Goal: Transaction & Acquisition: Purchase product/service

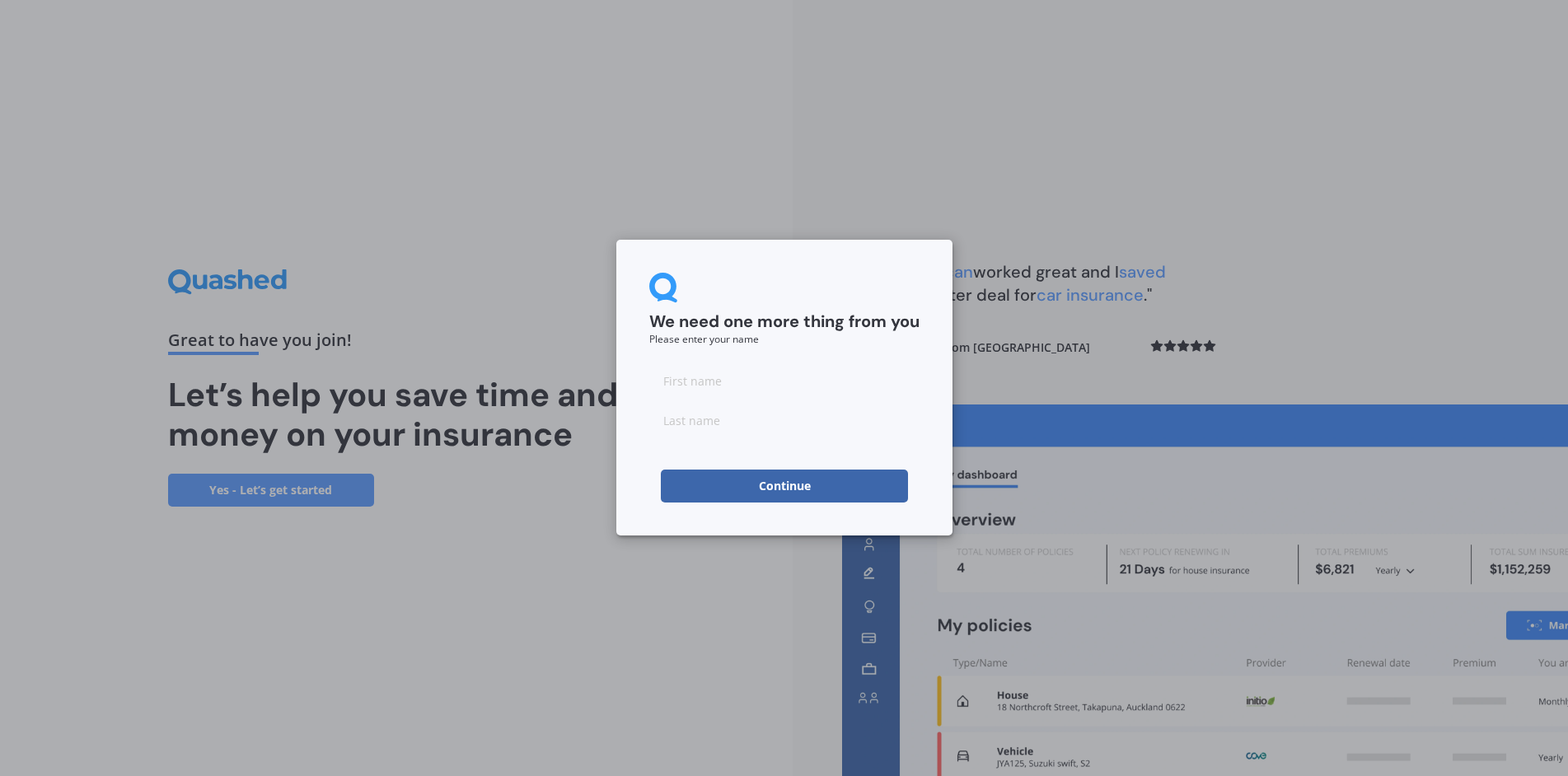
click at [695, 383] on input at bounding box center [784, 381] width 270 height 33
type input "[PERSON_NAME]"
click at [718, 486] on button "Continue" at bounding box center [784, 486] width 248 height 33
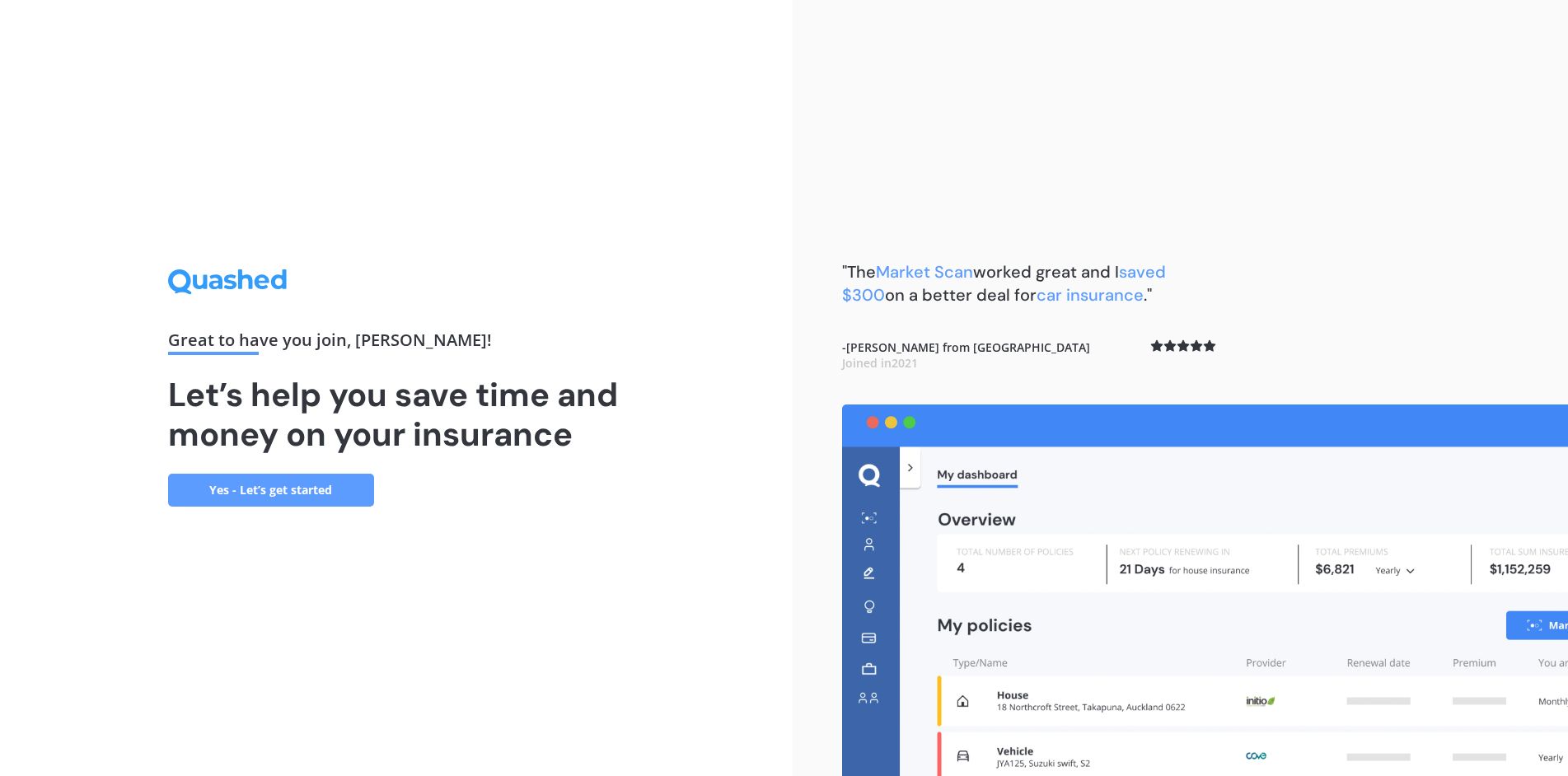
click at [250, 495] on link "Yes - Let’s get started" at bounding box center [271, 490] width 206 height 33
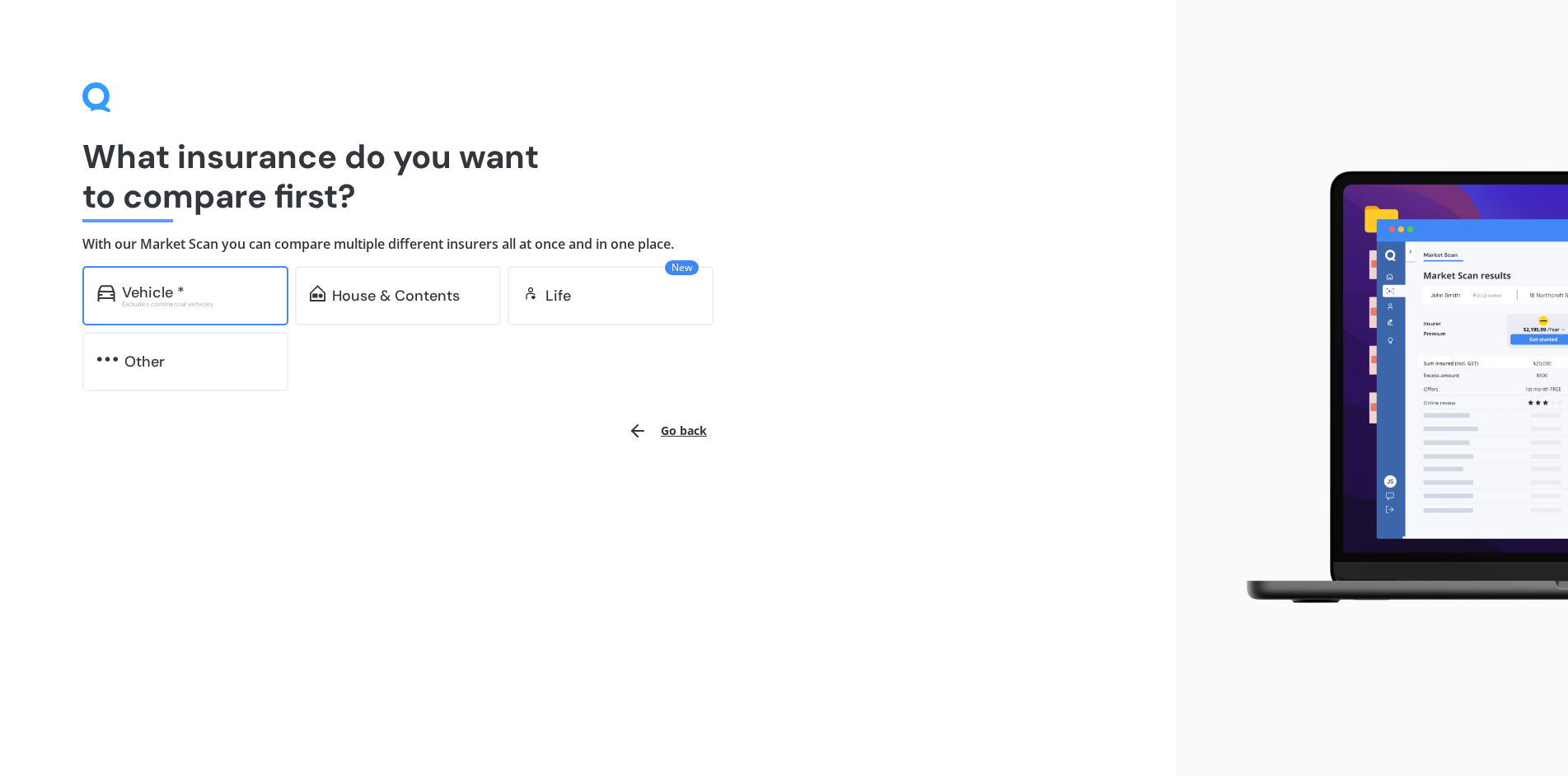
click at [162, 308] on div "Vehicle * Excludes commercial vehicles" at bounding box center [185, 296] width 206 height 59
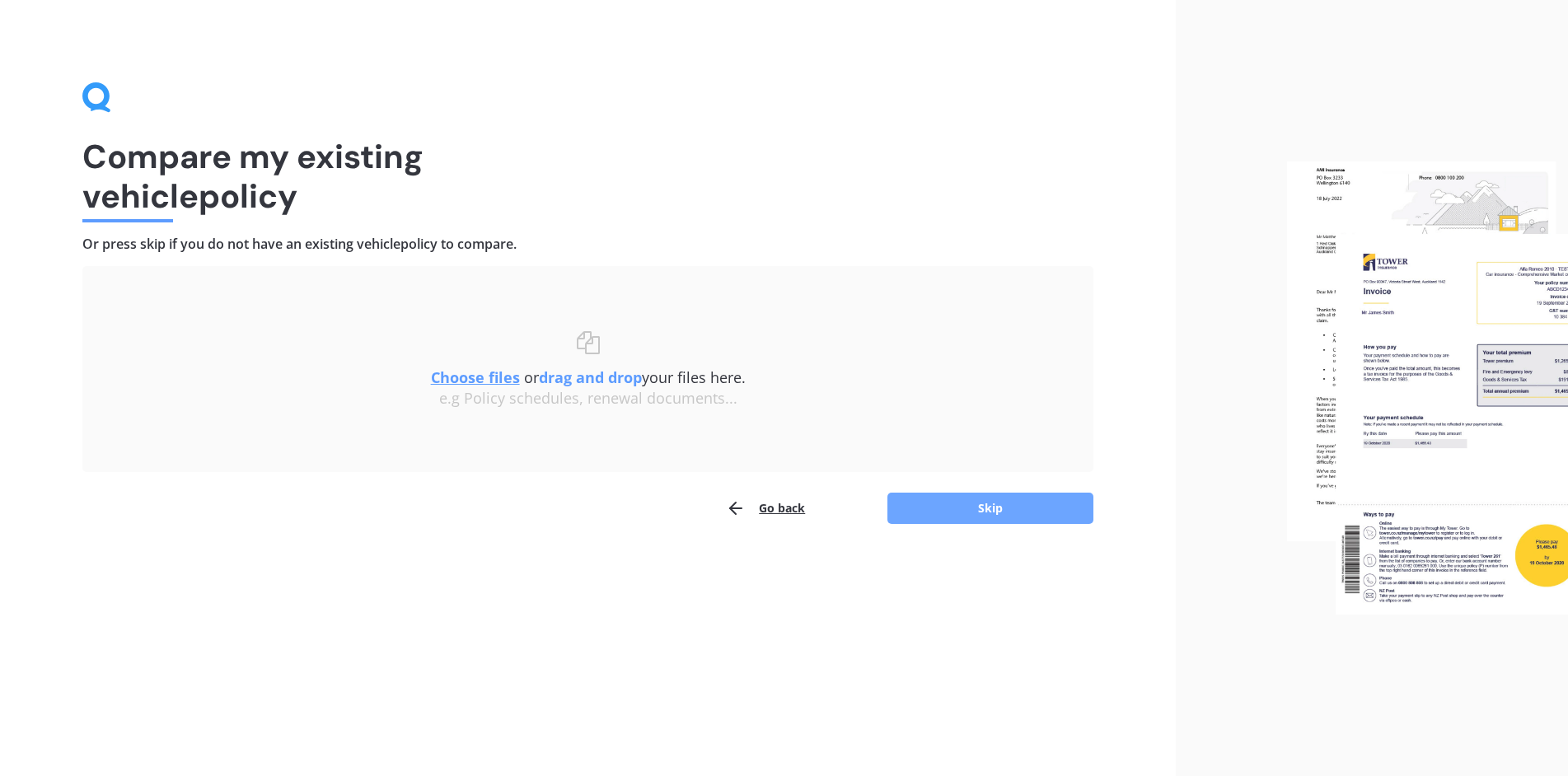
click at [944, 518] on button "Skip" at bounding box center [990, 508] width 206 height 32
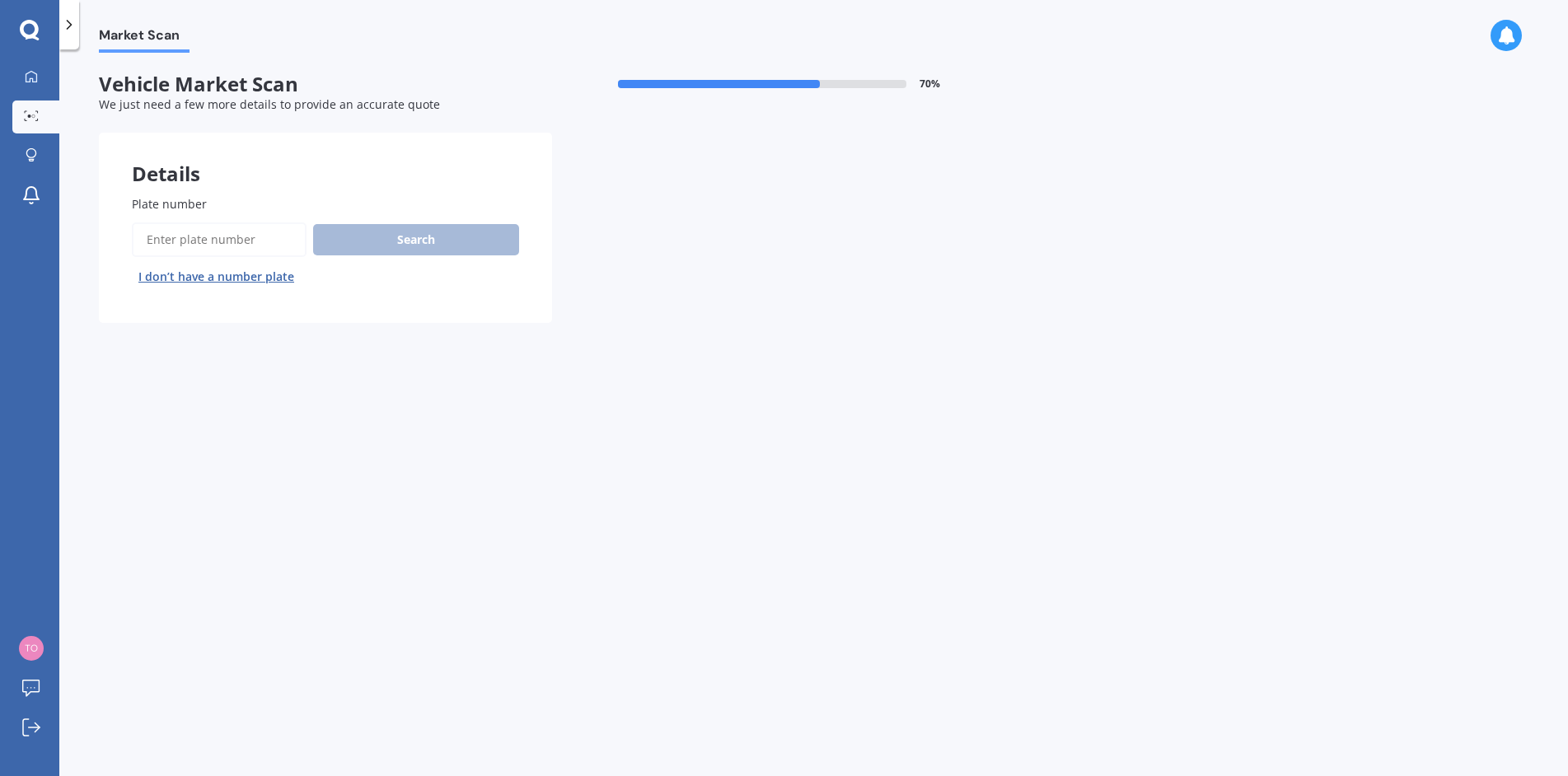
click at [241, 229] on input "Plate number" at bounding box center [219, 239] width 175 height 34
type input "pyz463"
click at [385, 232] on button "Search" at bounding box center [416, 239] width 206 height 32
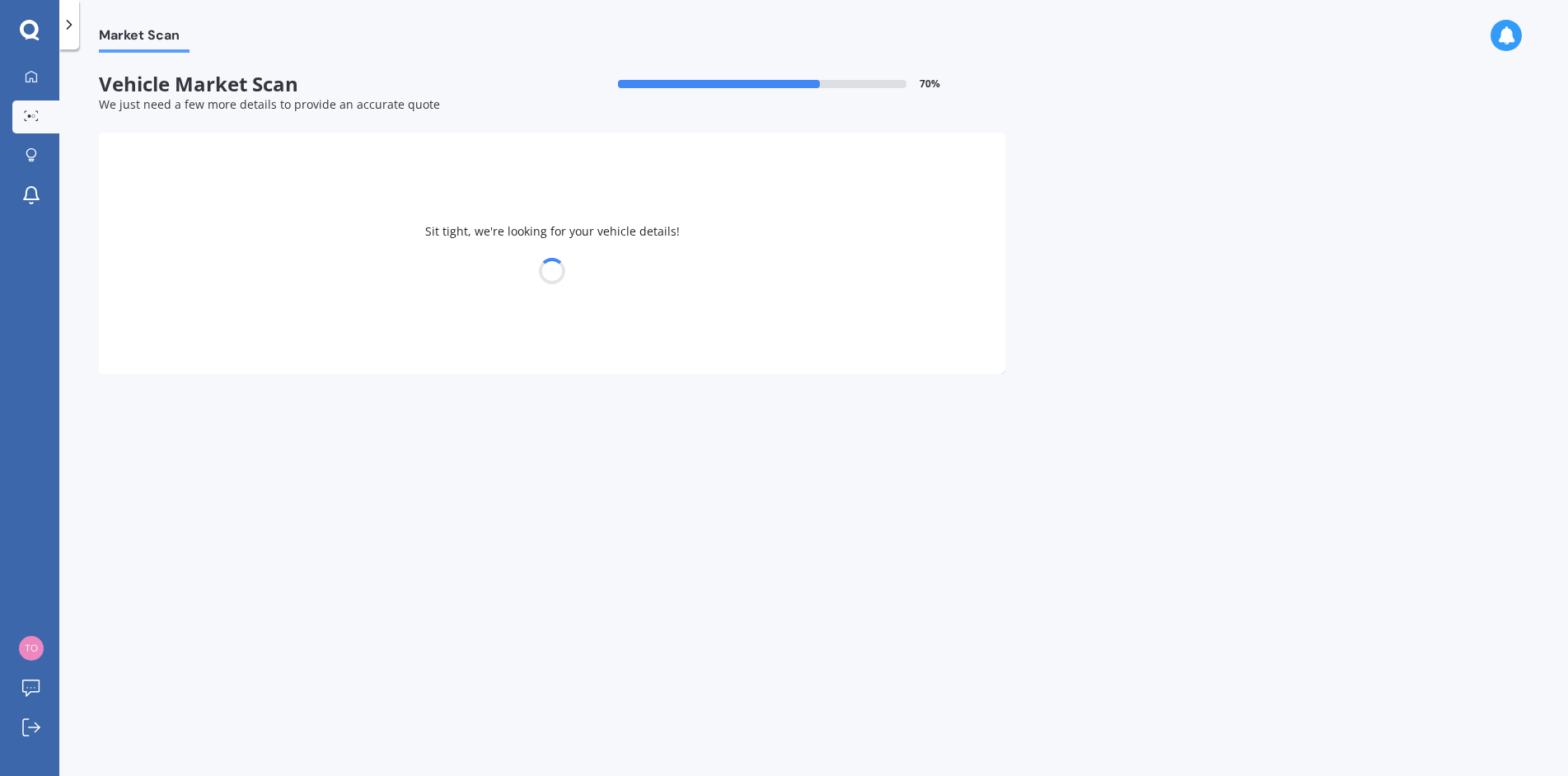
select select "LEXUS"
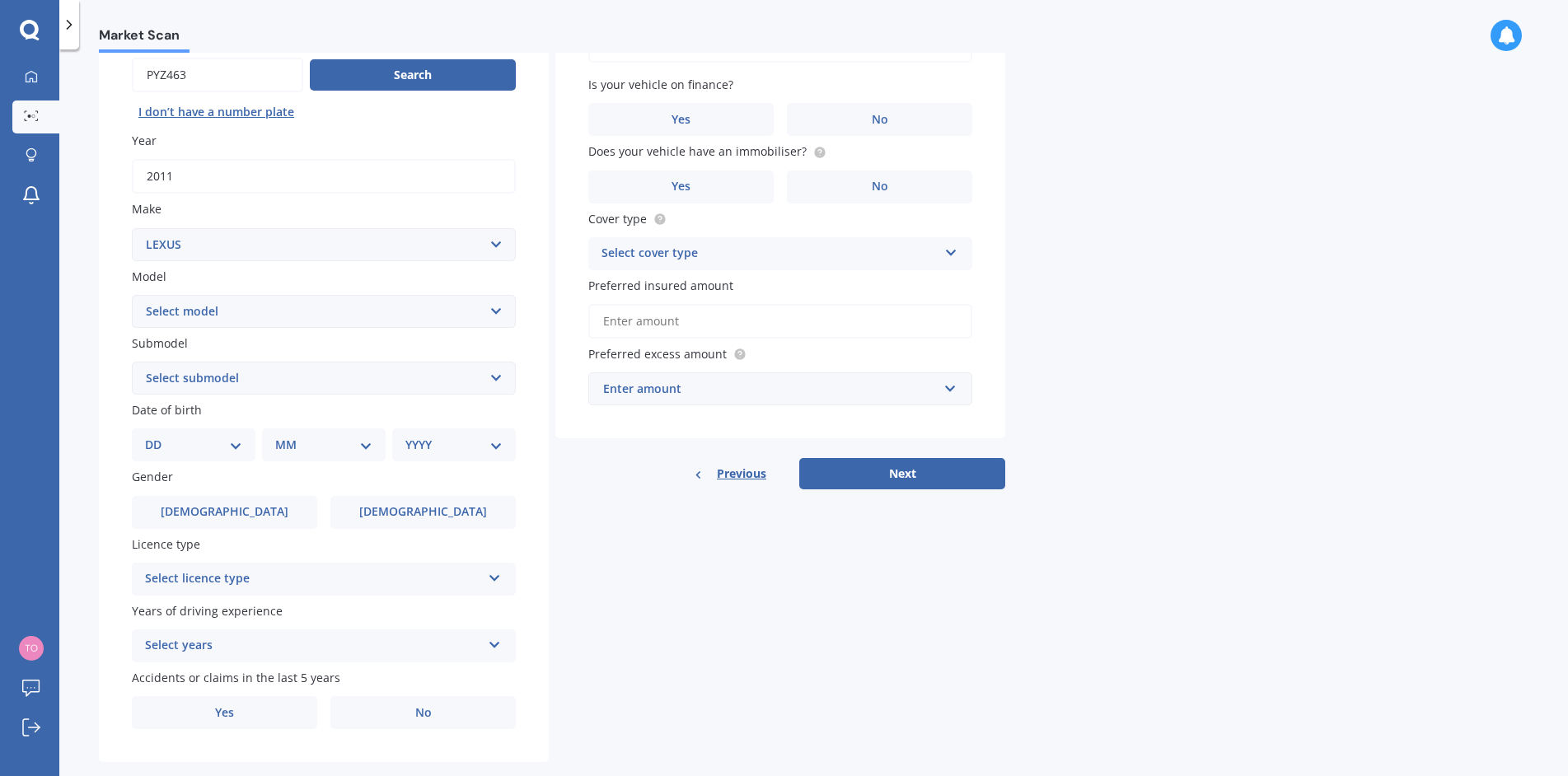
scroll to position [194, 0]
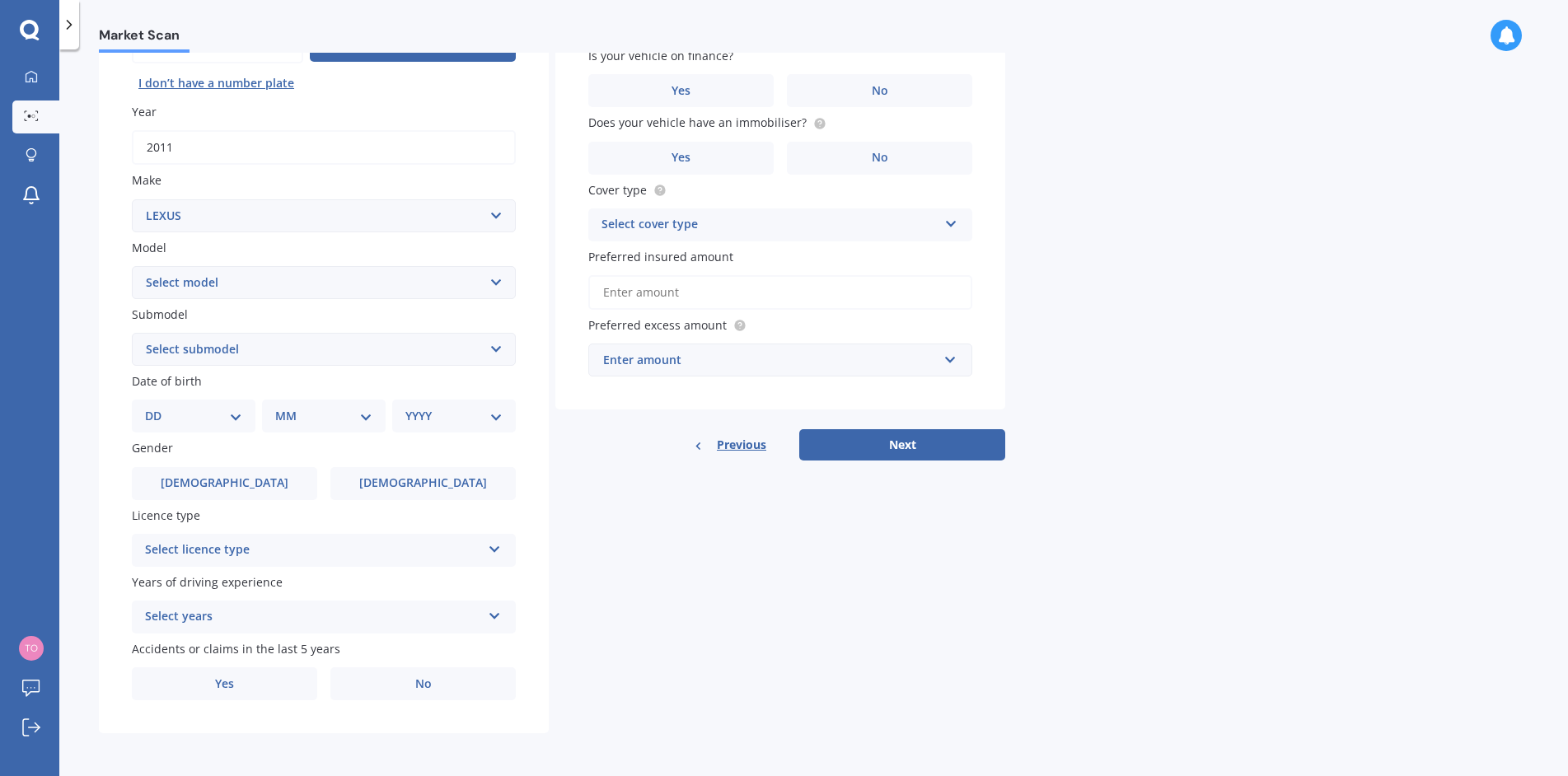
click at [174, 419] on select "DD 01 02 03 04 05 06 07 08 09 10 11 12 13 14 15 16 17 18 19 20 21 22 23 24 25 2…" at bounding box center [194, 416] width 97 height 18
select select "04"
click at [158, 407] on select "DD 01 02 03 04 05 06 07 08 09 10 11 12 13 14 15 16 17 18 19 20 21 22 23 24 25 2…" at bounding box center [194, 416] width 97 height 18
click at [296, 419] on select "MM 01 02 03 04 05 06 07 08 09 10 11 12" at bounding box center [327, 416] width 91 height 18
select select "10"
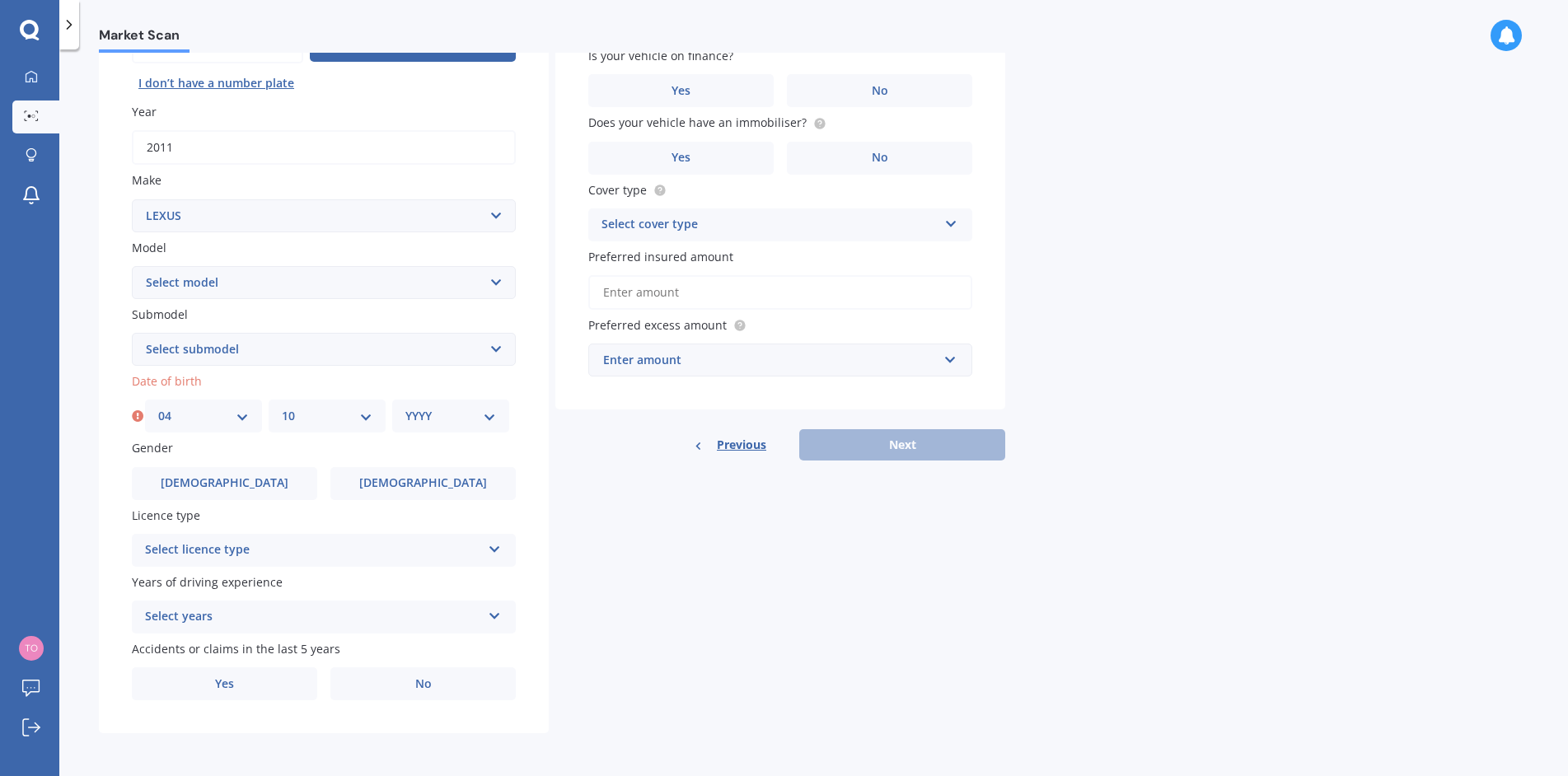
click at [282, 407] on select "MM 01 02 03 04 05 06 07 08 09 10 11 12" at bounding box center [327, 416] width 91 height 18
click at [447, 418] on select "YYYY 2025 2024 2023 2022 2021 2020 2019 2018 2017 2016 2015 2014 2013 2012 2011…" at bounding box center [450, 416] width 91 height 18
select select "1967"
click at [405, 407] on select "YYYY 2025 2024 2023 2022 2021 2020 2019 2018 2017 2016 2015 2014 2013 2012 2011…" at bounding box center [450, 416] width 91 height 18
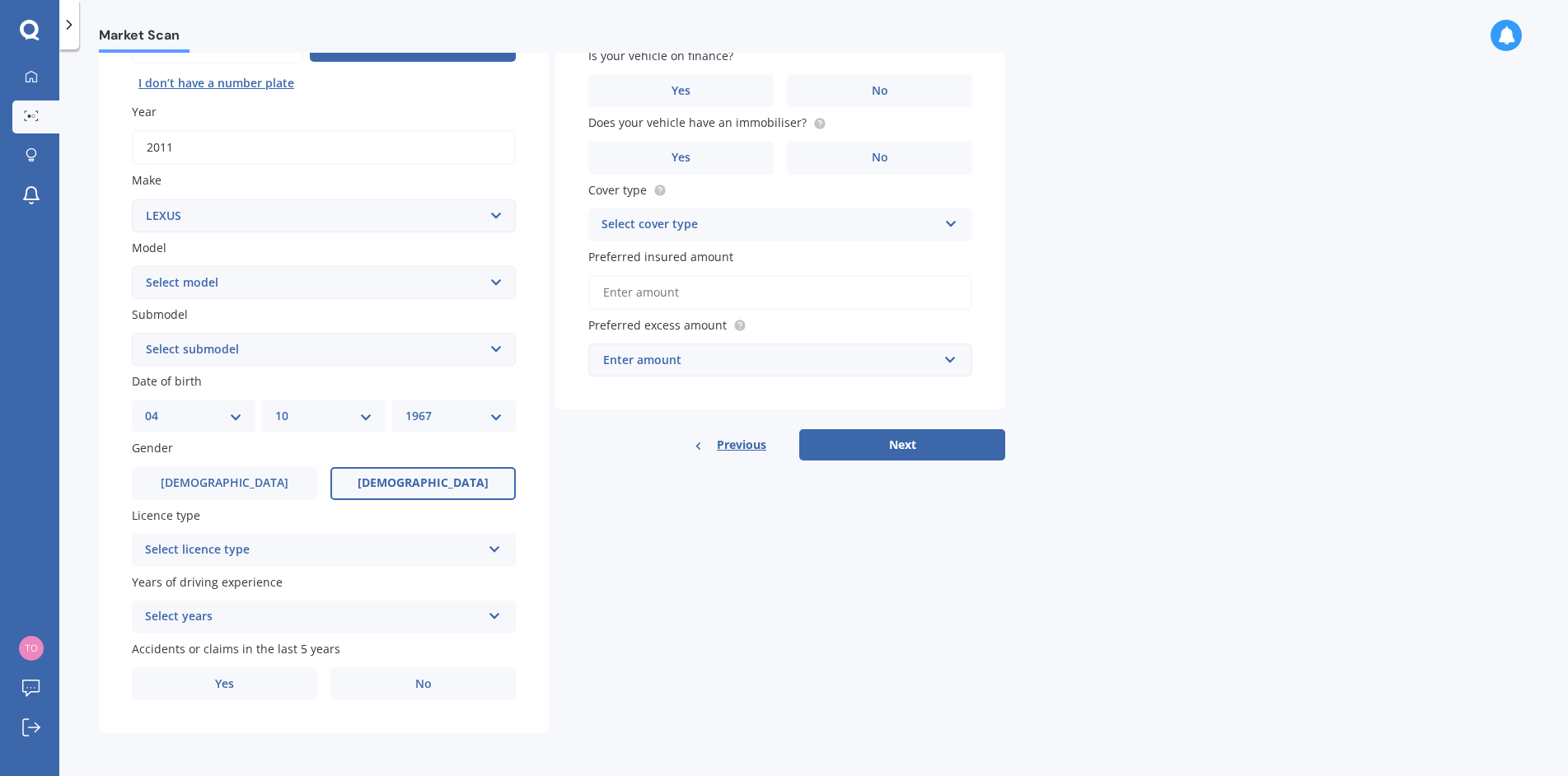
click at [401, 477] on label "Female" at bounding box center [423, 483] width 185 height 33
click at [0, 0] on input "Female" at bounding box center [0, 0] width 0 height 0
click at [320, 554] on div "Select licence type" at bounding box center [312, 550] width 336 height 20
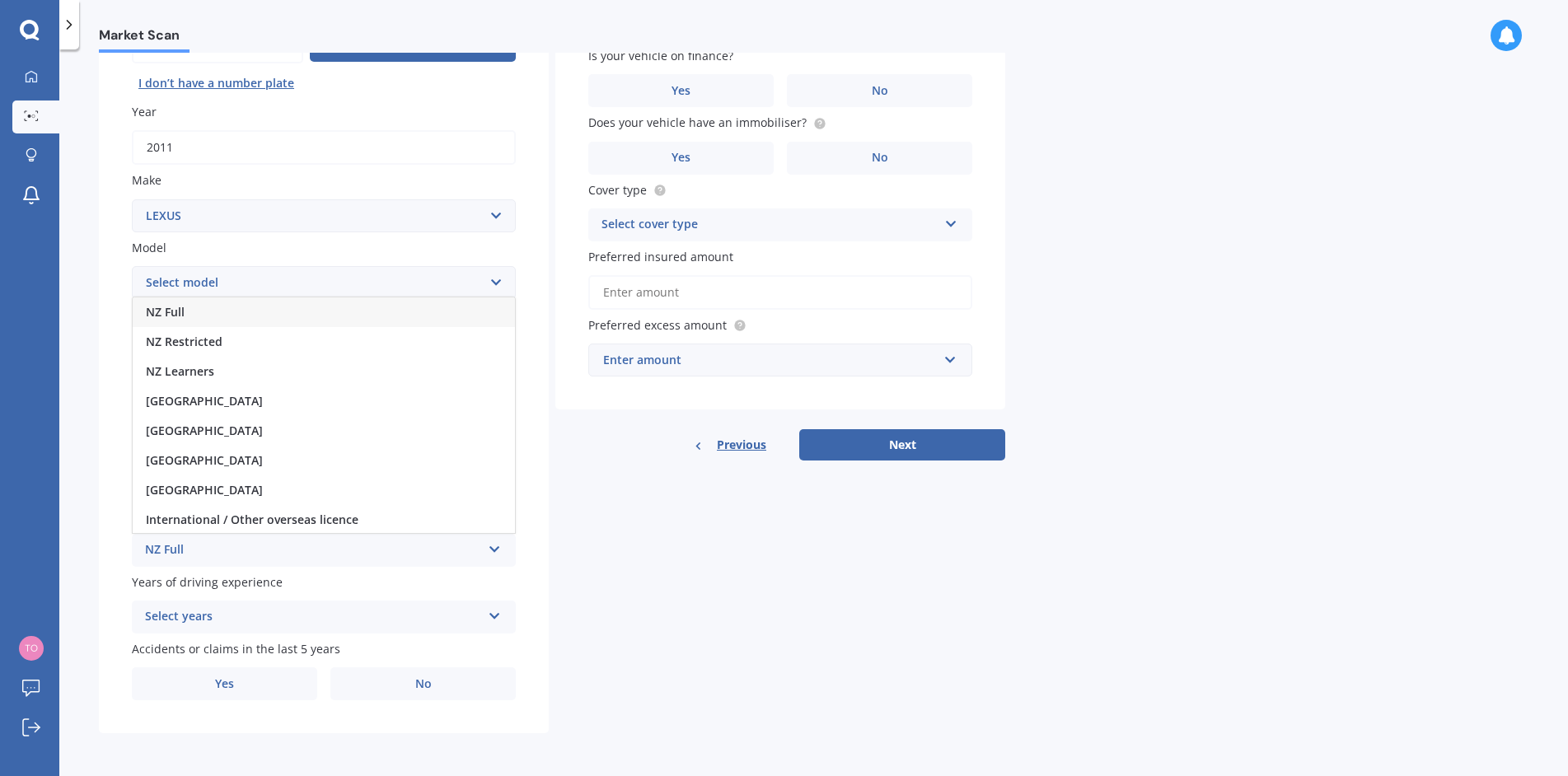
click at [199, 305] on div "NZ Full" at bounding box center [323, 311] width 383 height 30
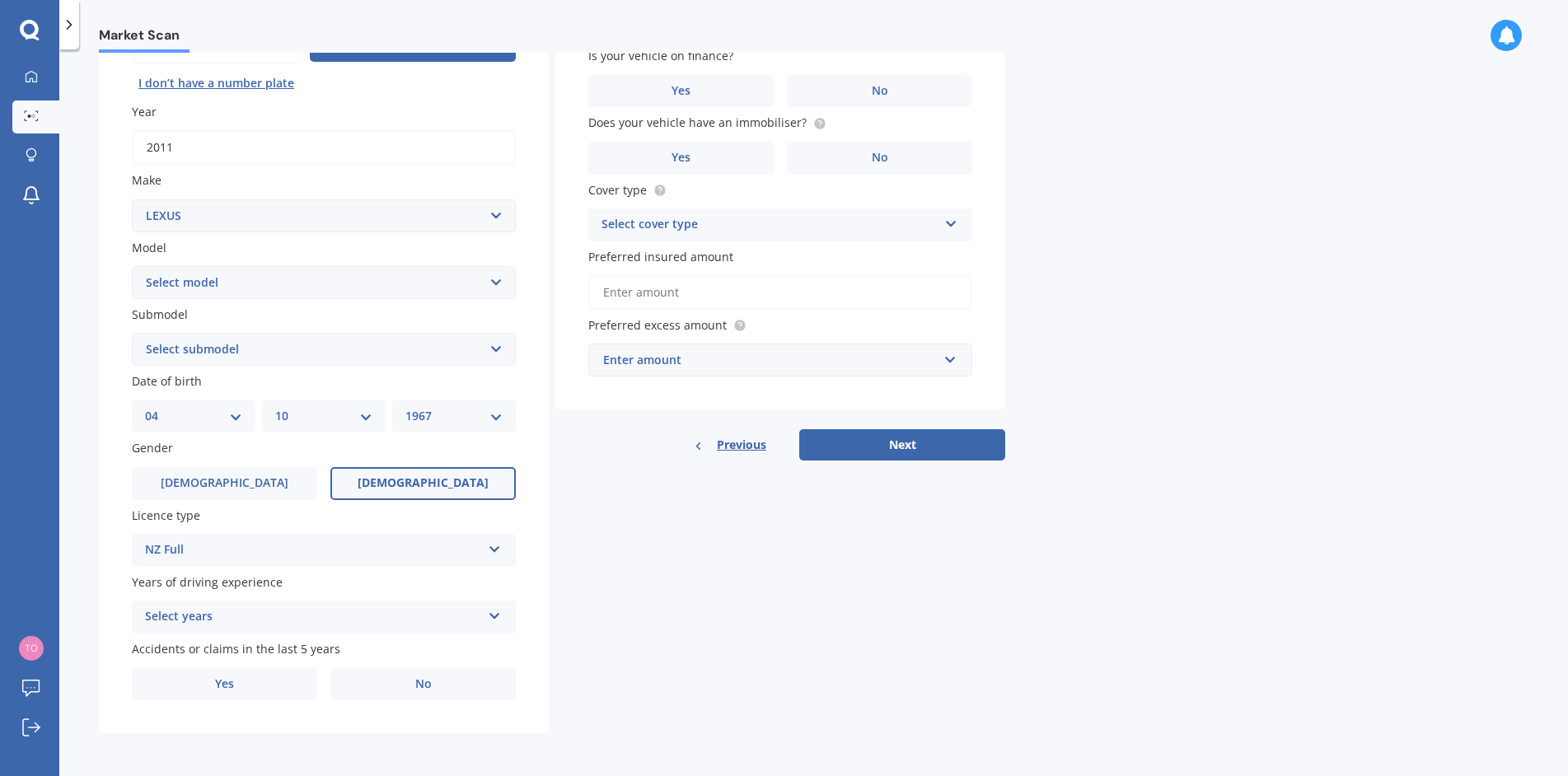
click at [239, 616] on div "Select years" at bounding box center [312, 618] width 336 height 20
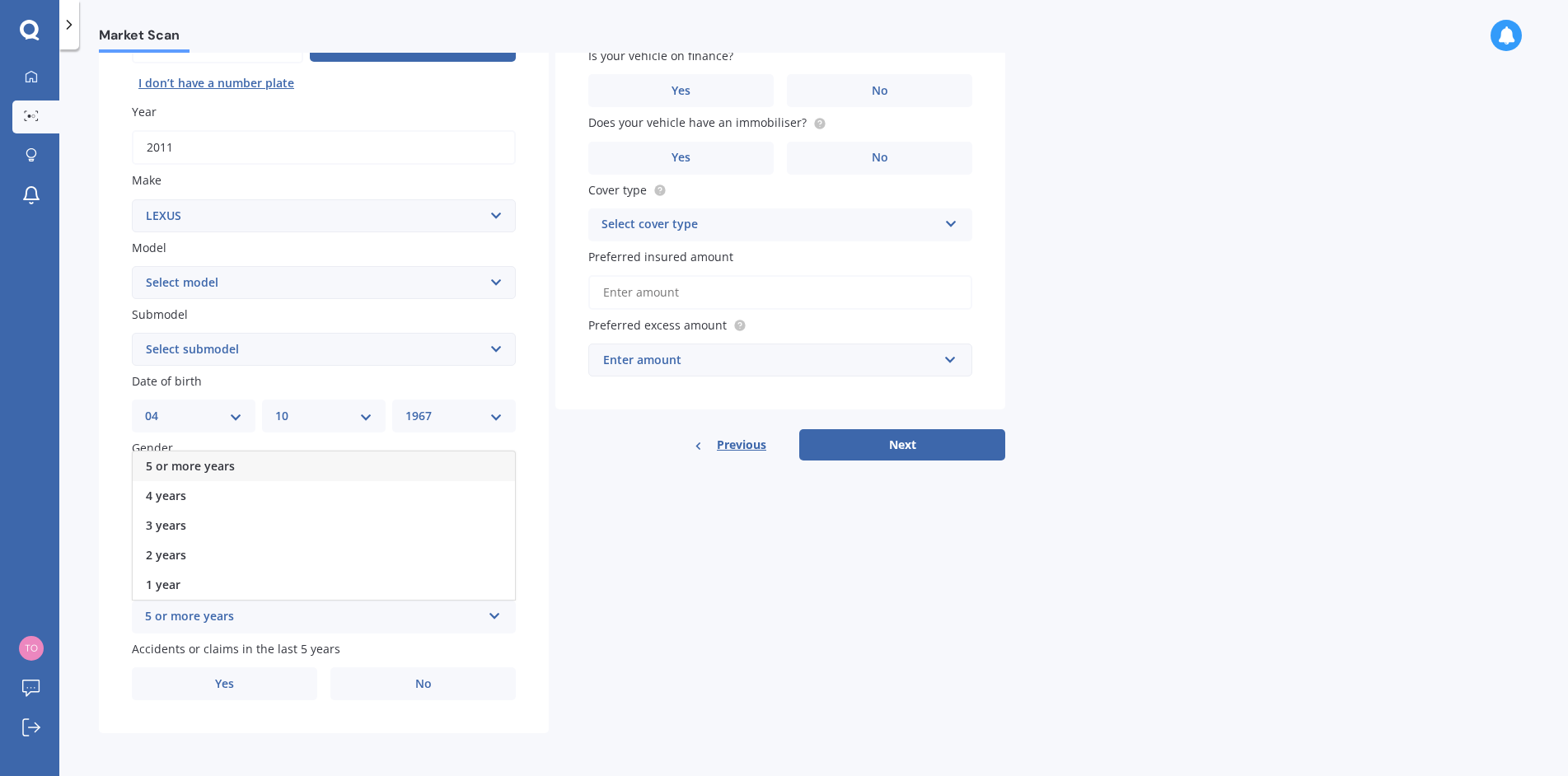
click at [199, 467] on span "5 or more years" at bounding box center [190, 465] width 89 height 15
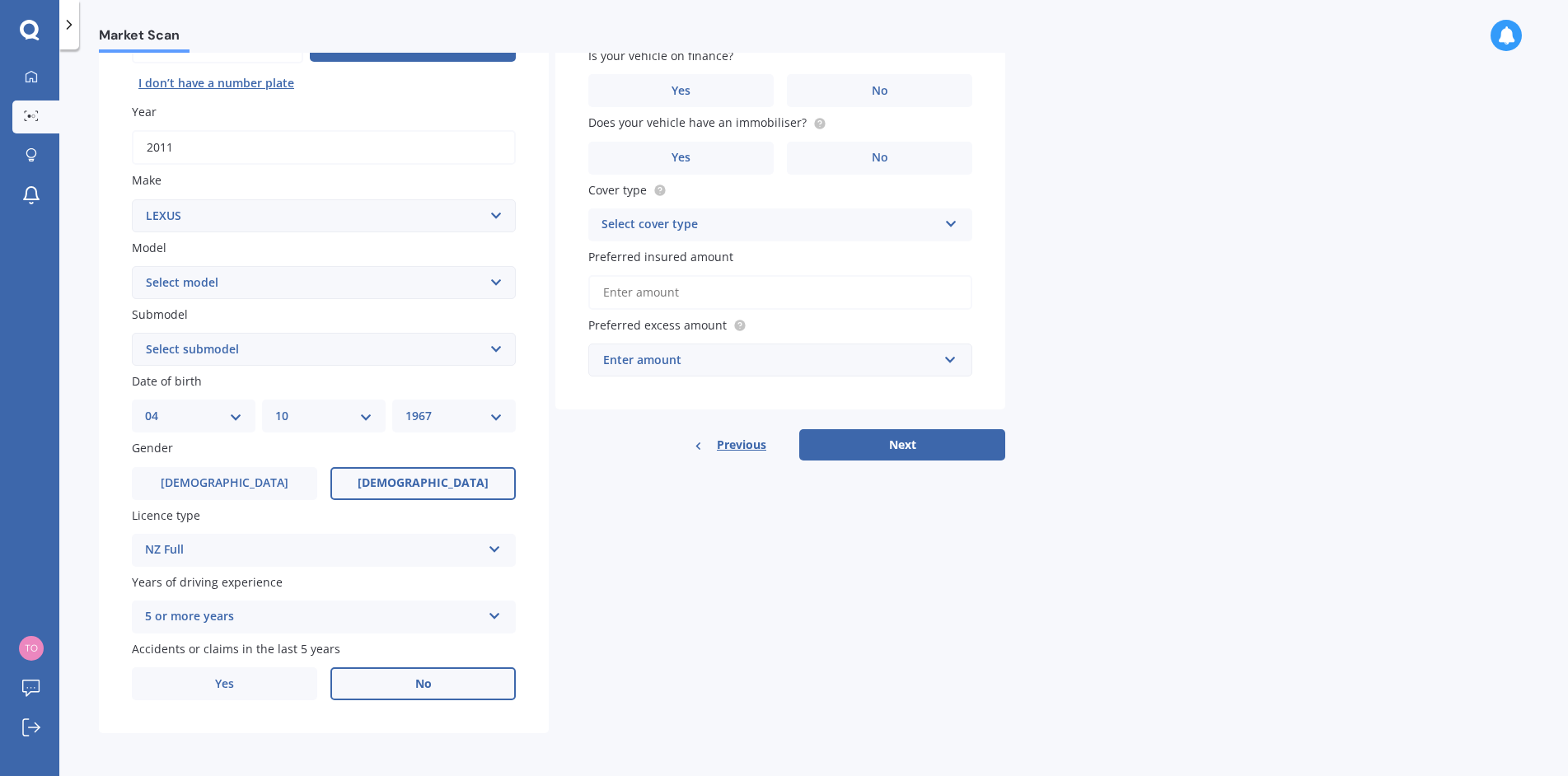
click at [396, 690] on label "No" at bounding box center [423, 683] width 185 height 33
click at [0, 0] on input "No" at bounding box center [0, 0] width 0 height 0
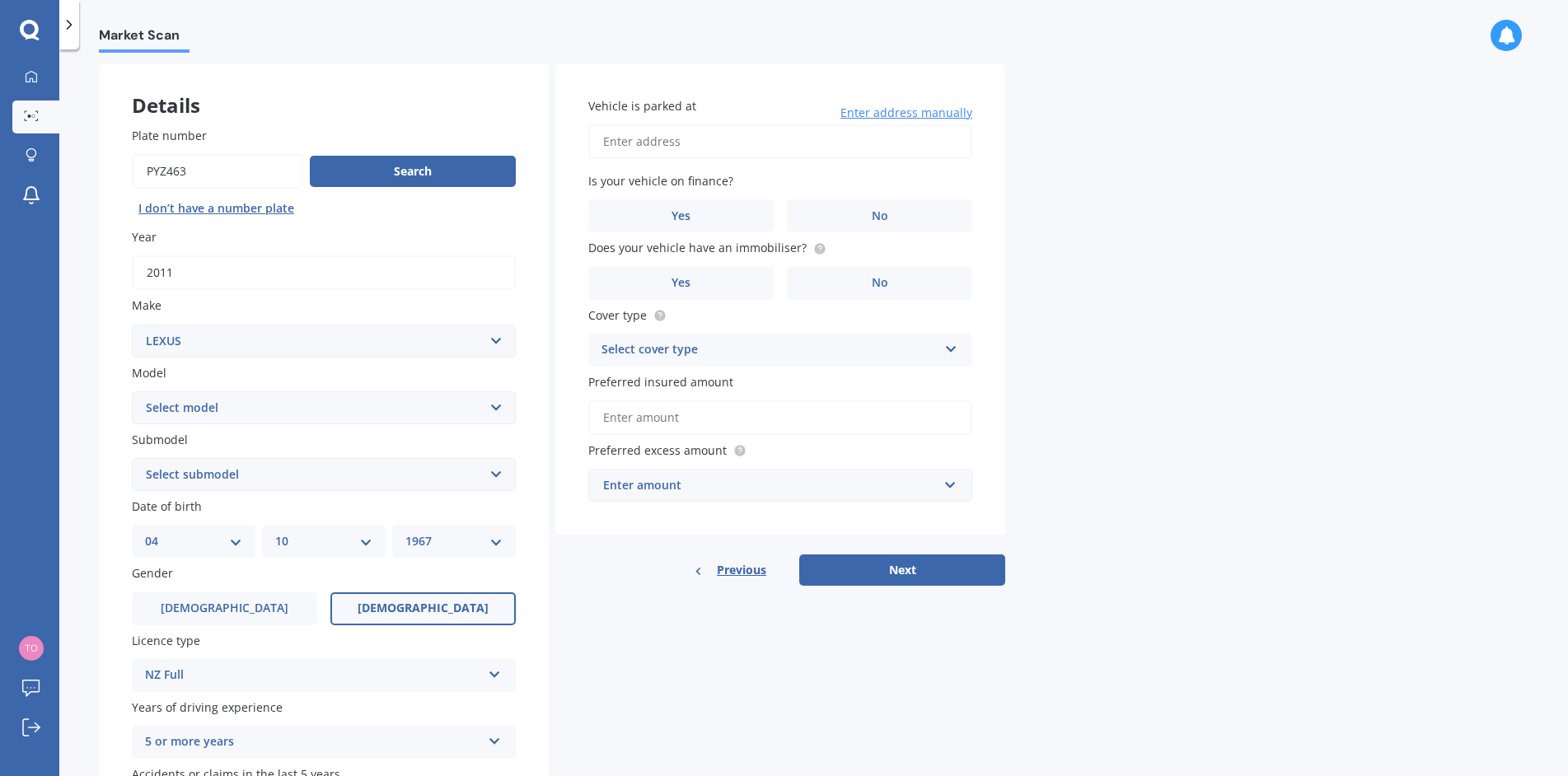
scroll to position [29, 0]
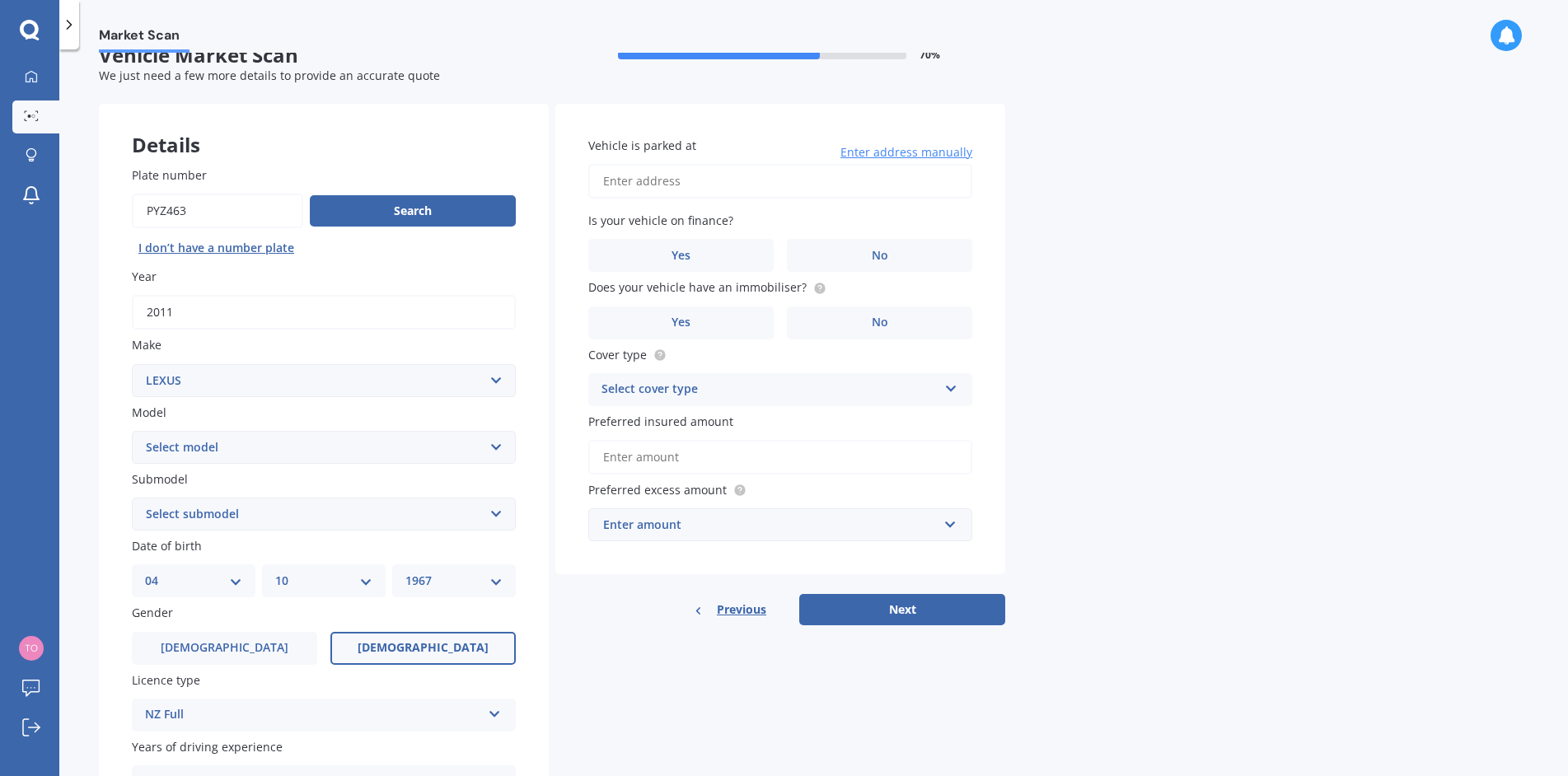
click at [638, 183] on input "Vehicle is parked at" at bounding box center [779, 181] width 383 height 34
type input "42 Spinnaker Dr FlagstaffHamilton 3240"
click at [891, 254] on label "No" at bounding box center [879, 255] width 185 height 33
click at [0, 0] on input "No" at bounding box center [0, 0] width 0 height 0
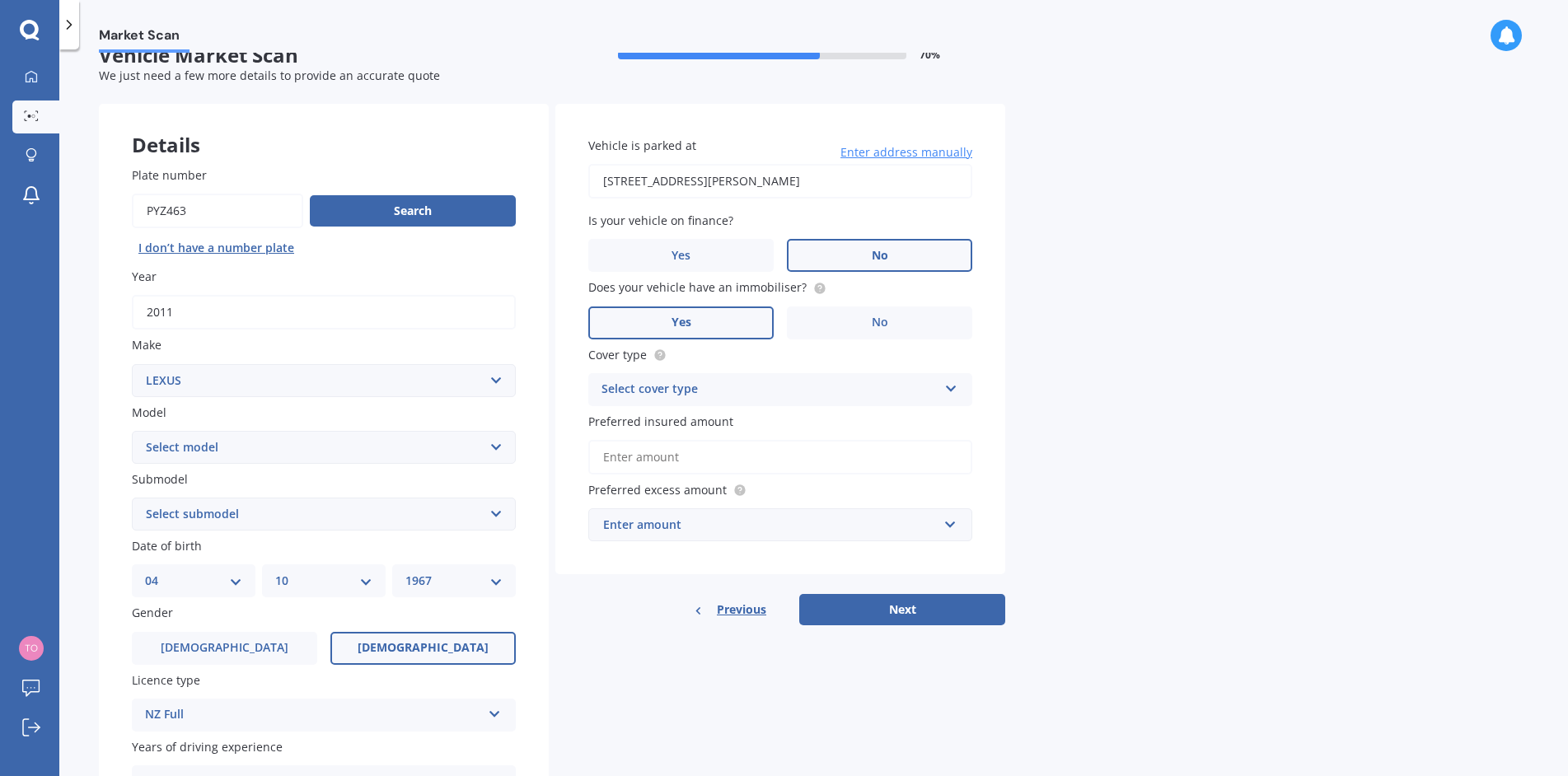
click at [718, 331] on label "Yes" at bounding box center [680, 322] width 185 height 33
click at [0, 0] on input "Yes" at bounding box center [0, 0] width 0 height 0
click at [782, 389] on div "Select cover type" at bounding box center [769, 390] width 336 height 20
click at [685, 430] on div "Comprehensive" at bounding box center [779, 421] width 383 height 30
click at [626, 460] on input "Preferred insured amount" at bounding box center [779, 457] width 383 height 34
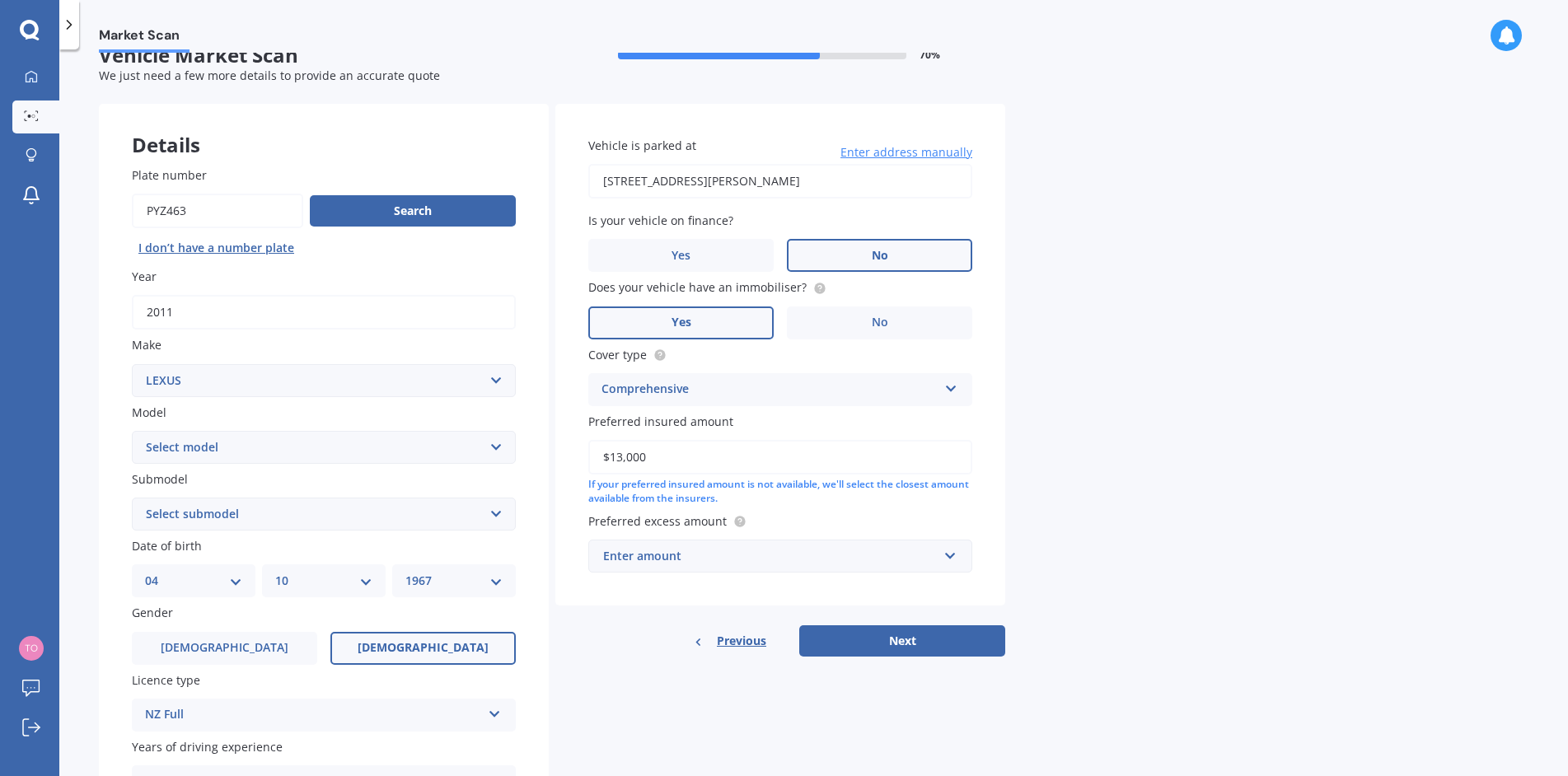
type input "$13,000"
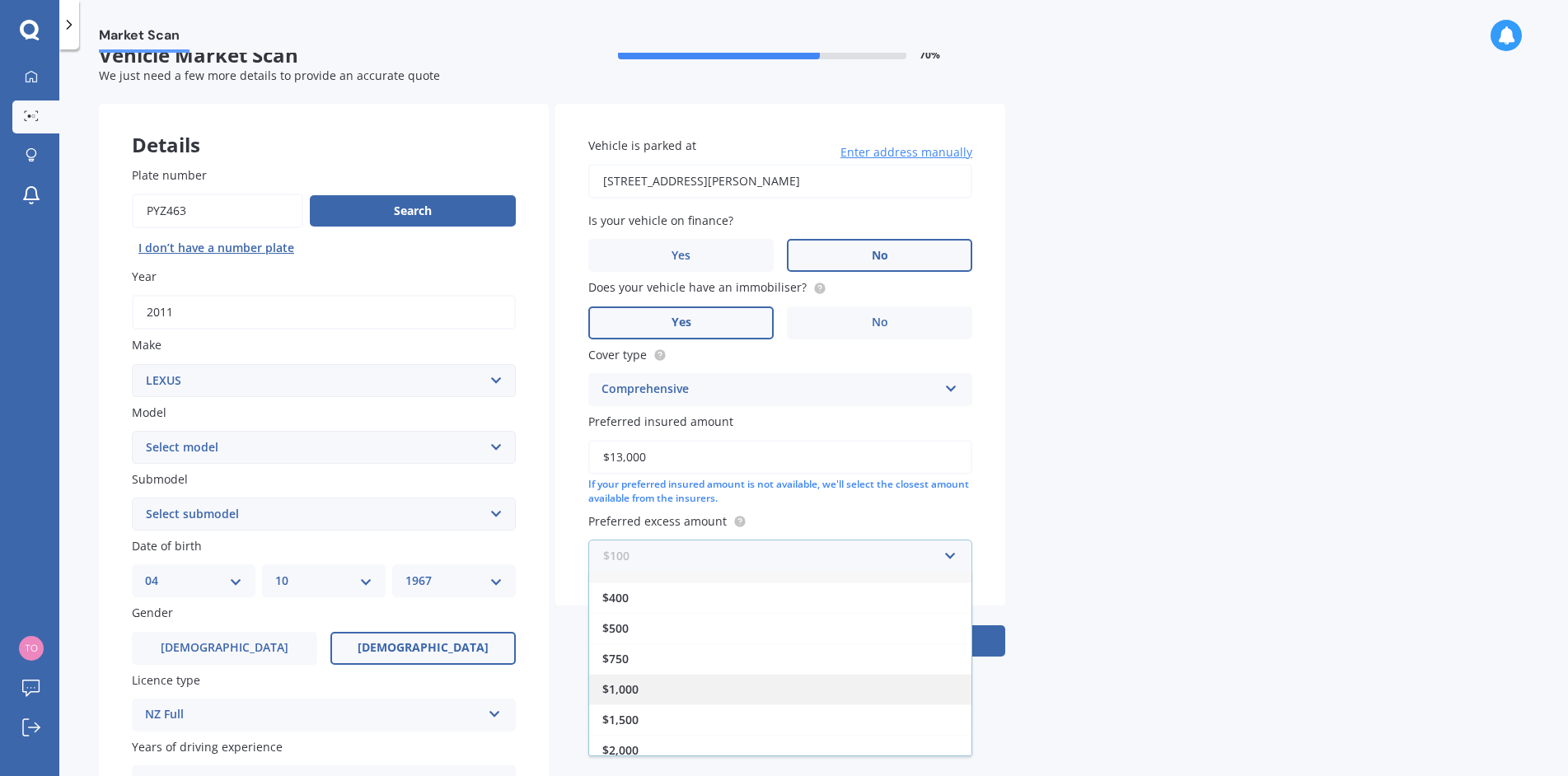
scroll to position [30, 0]
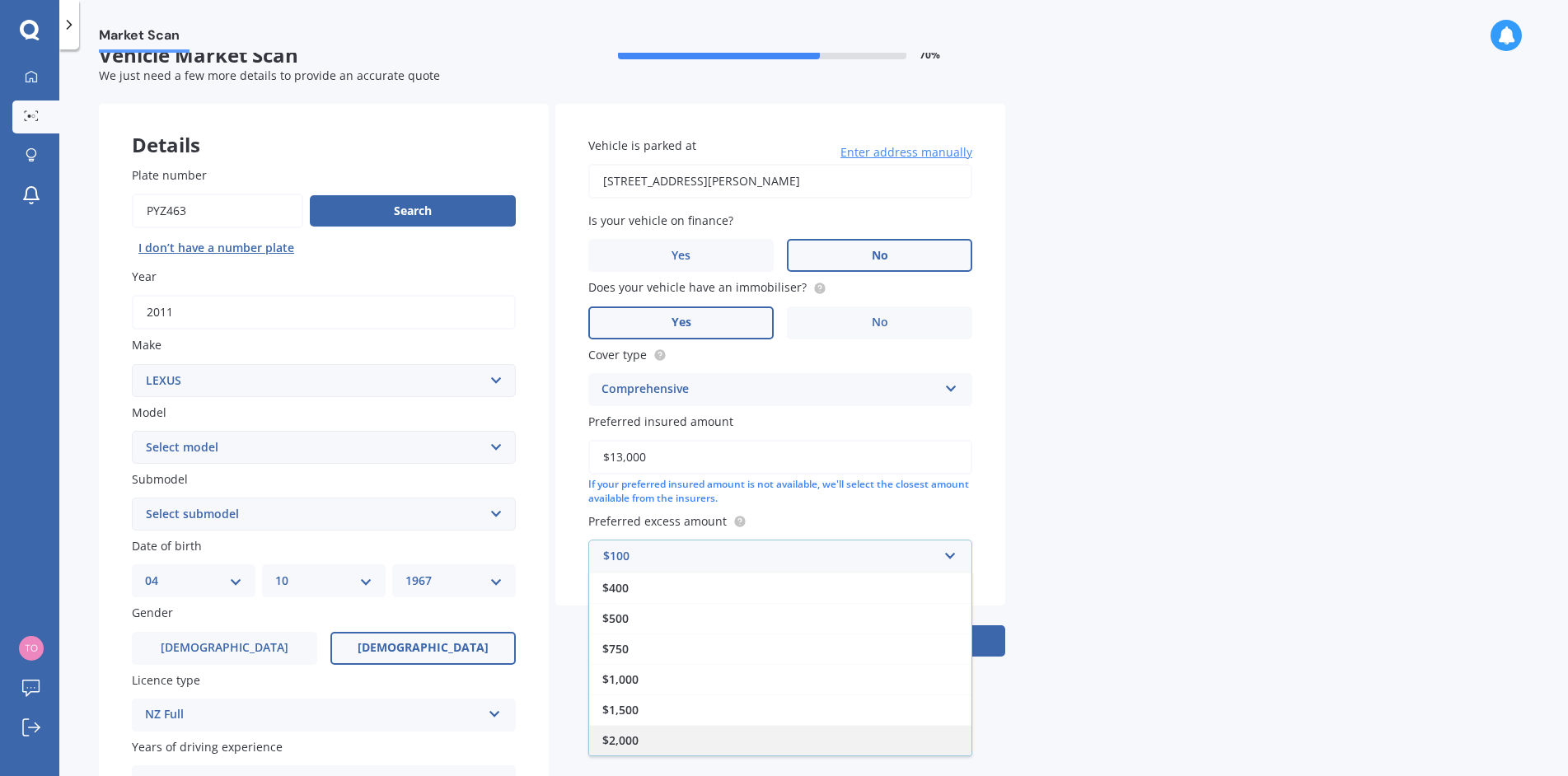
click at [632, 735] on span "$2,000" at bounding box center [620, 740] width 36 height 15
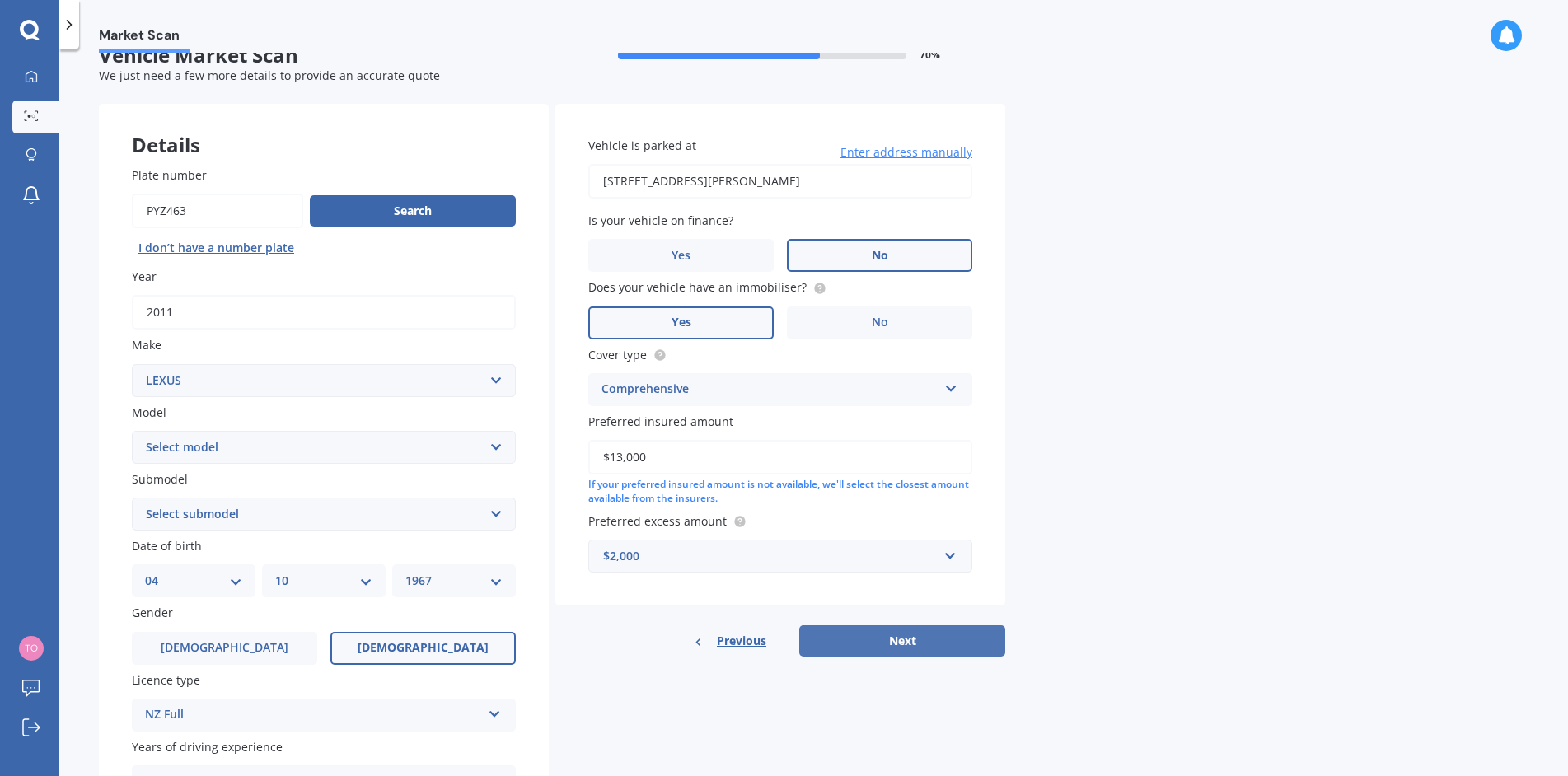
click at [881, 646] on button "Next" at bounding box center [902, 641] width 206 height 32
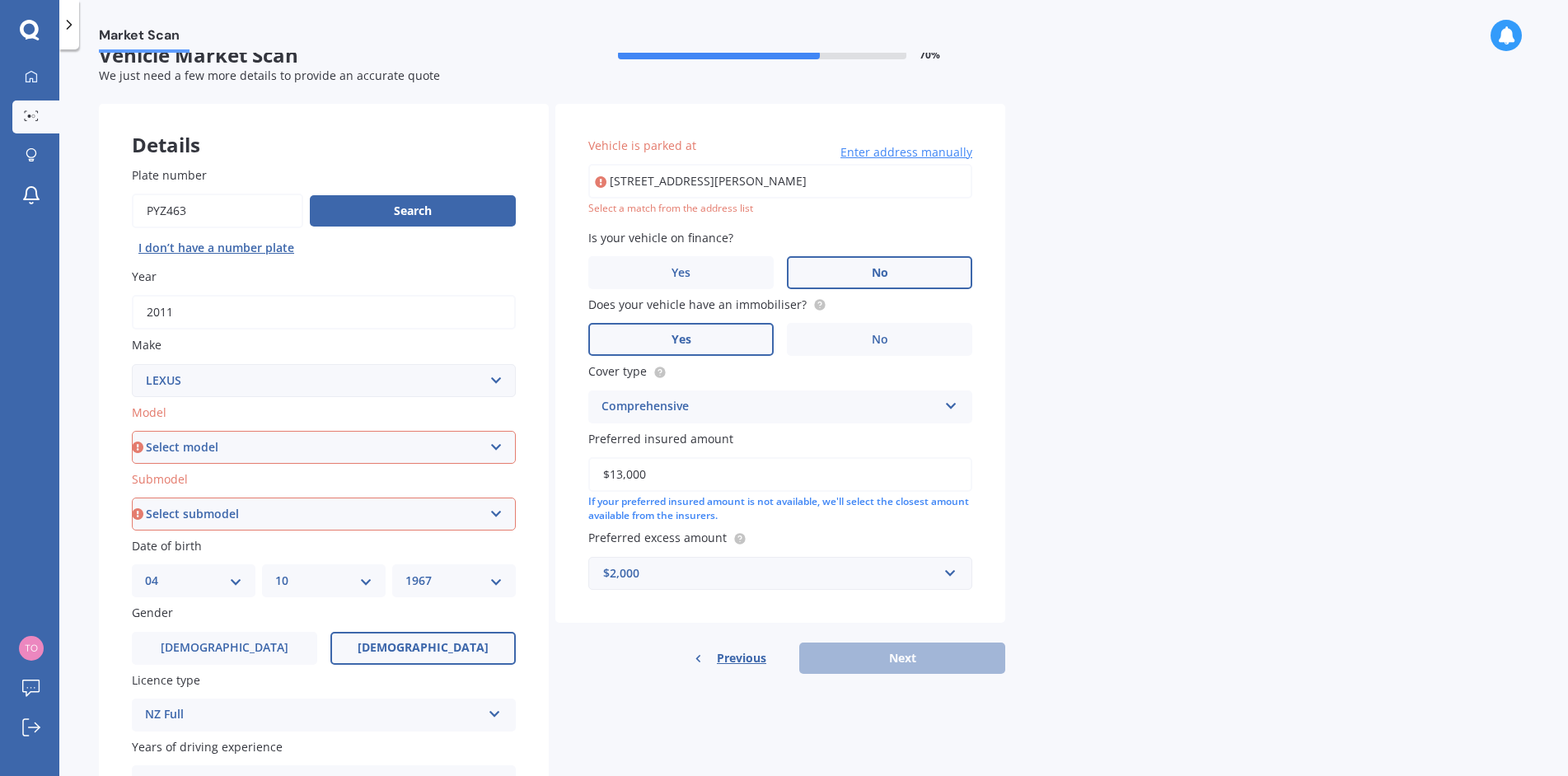
click at [646, 190] on input "42 Spinnaker Dr FlagstaffHamilton 3240" at bounding box center [779, 181] width 383 height 34
type input "42 Spinnaker Drive, Flagstaff, Hamilton 3210"
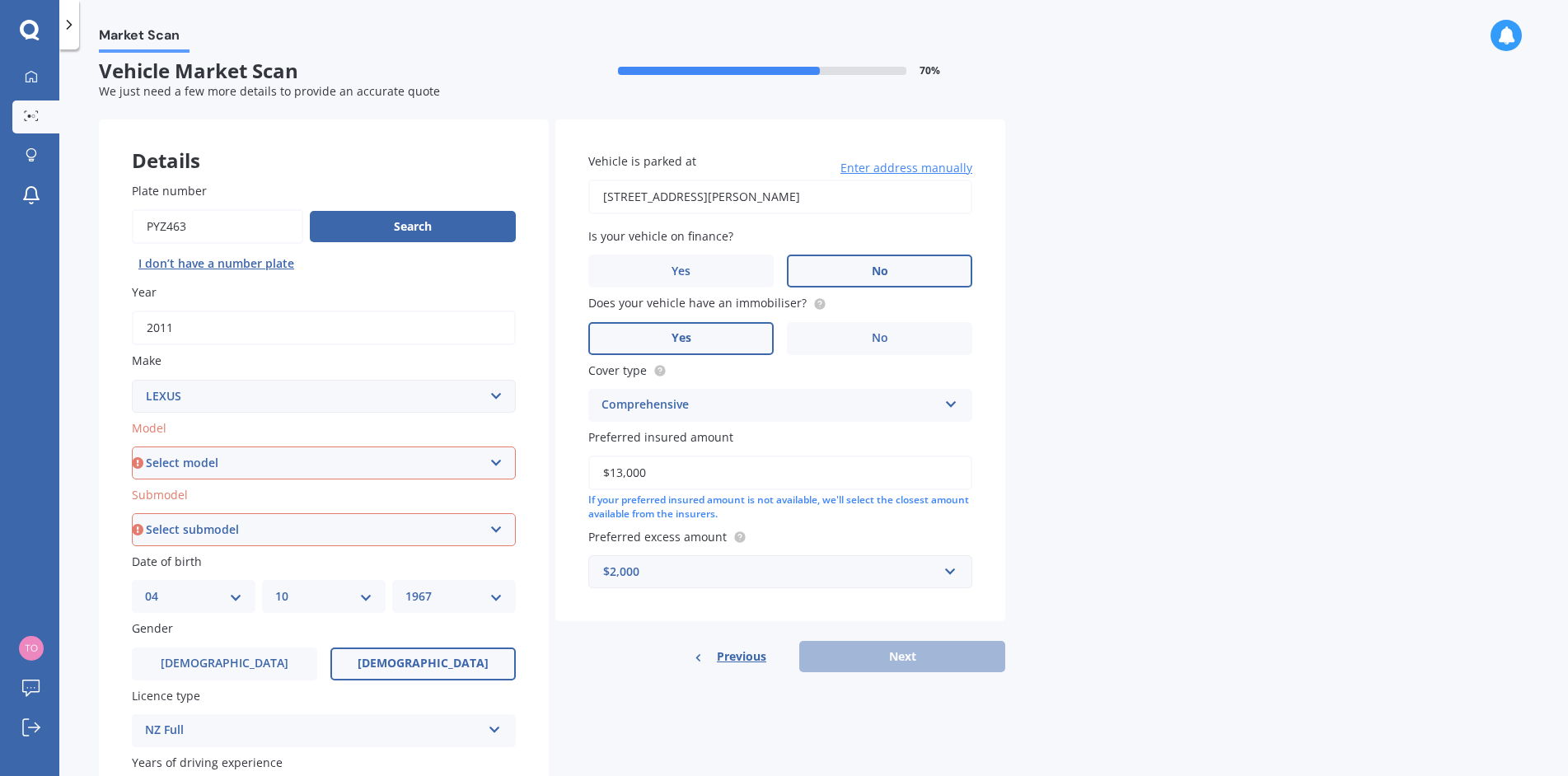
scroll to position [0, 0]
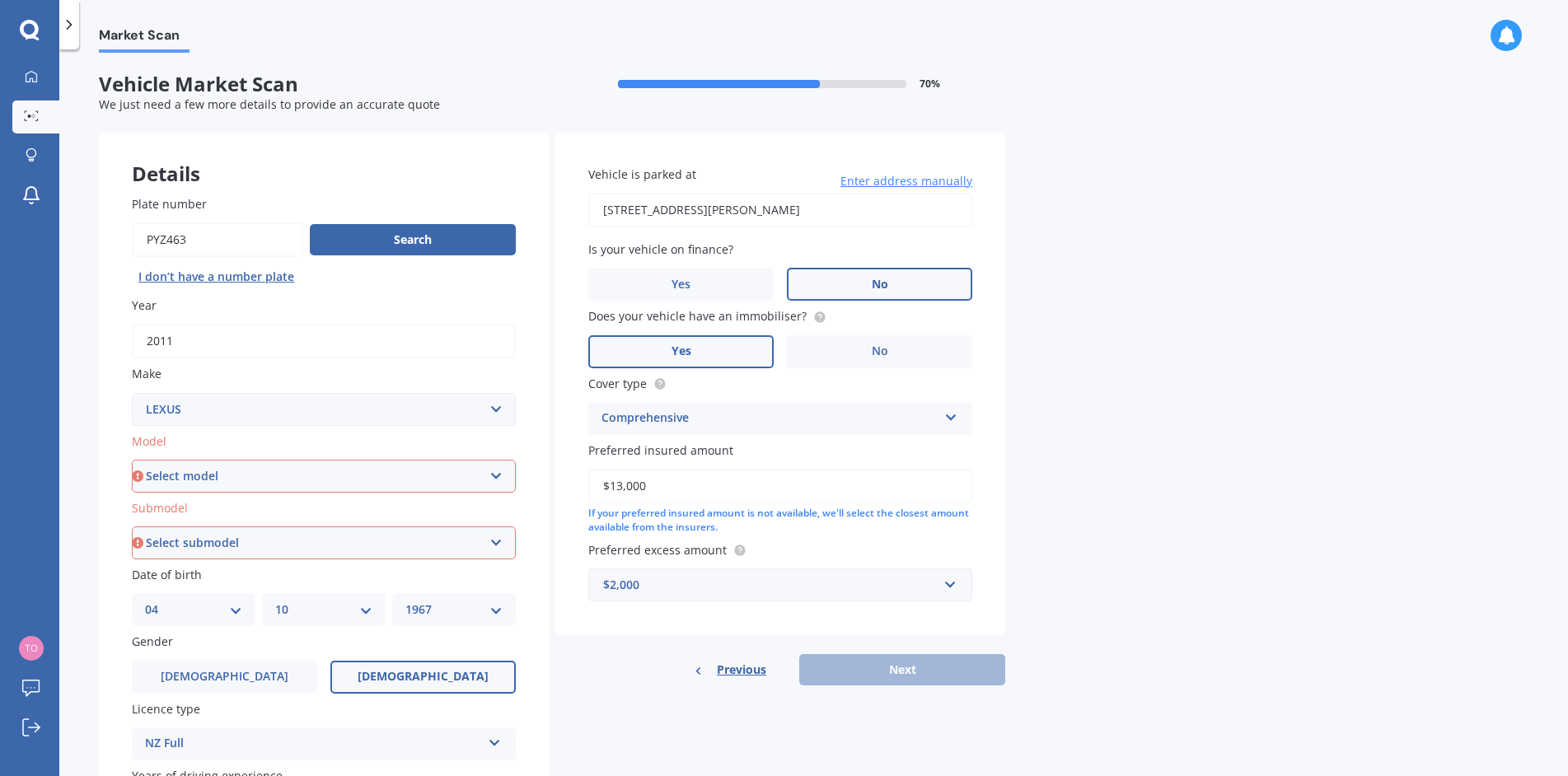
click at [347, 482] on select "Select model AS 460 CT 200 ES 300 ES 350 GS 250 GS 300 GS 350 GS 430 GS 450 GS …" at bounding box center [323, 476] width 383 height 33
select select "CT 200"
click at [131, 460] on select "Select model AS 460 CT 200 ES 300 ES 350 GS 250 GS 300 GS 350 GS 430 GS 450 GS …" at bounding box center [323, 476] width 383 height 33
click at [217, 545] on select "Select submodel h h F Sport" at bounding box center [323, 543] width 383 height 33
select select "H"
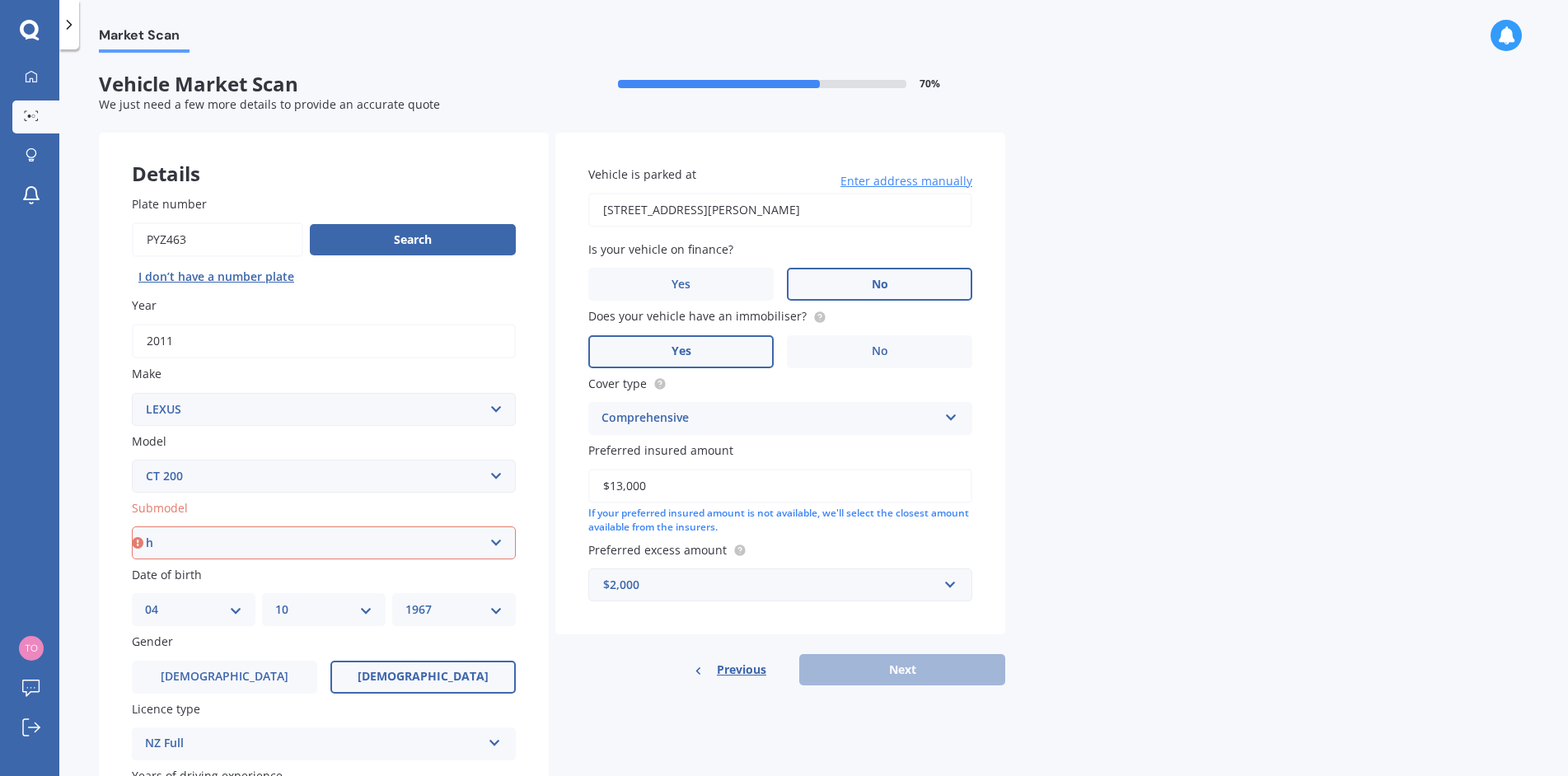
click at [131, 527] on select "Select submodel h h F Sport" at bounding box center [323, 543] width 383 height 33
click at [852, 672] on button "Next" at bounding box center [902, 670] width 206 height 32
select select "04"
select select "10"
select select "1967"
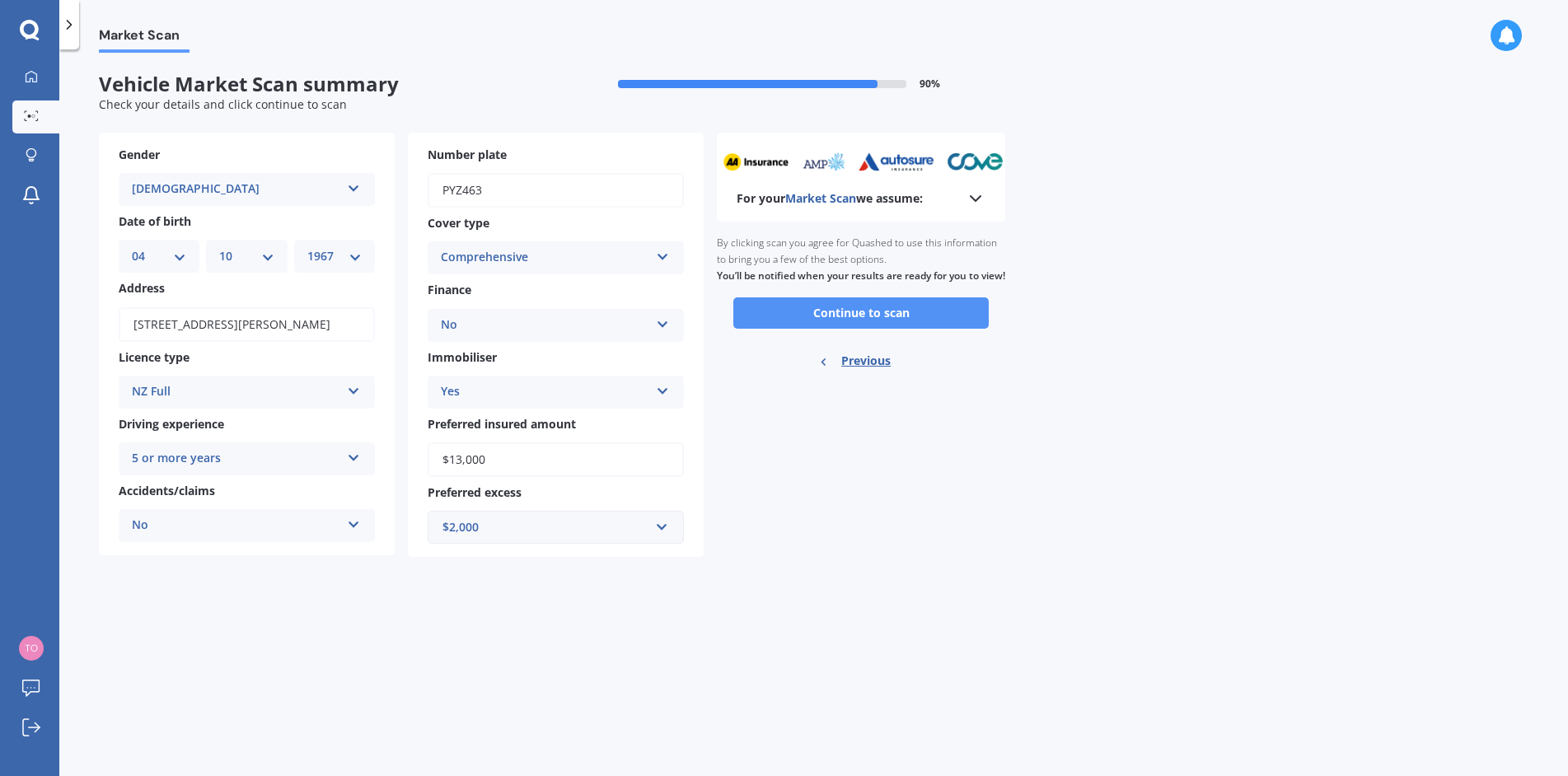
click at [783, 329] on button "Continue to scan" at bounding box center [861, 312] width 256 height 32
